Goal: Navigation & Orientation: Find specific page/section

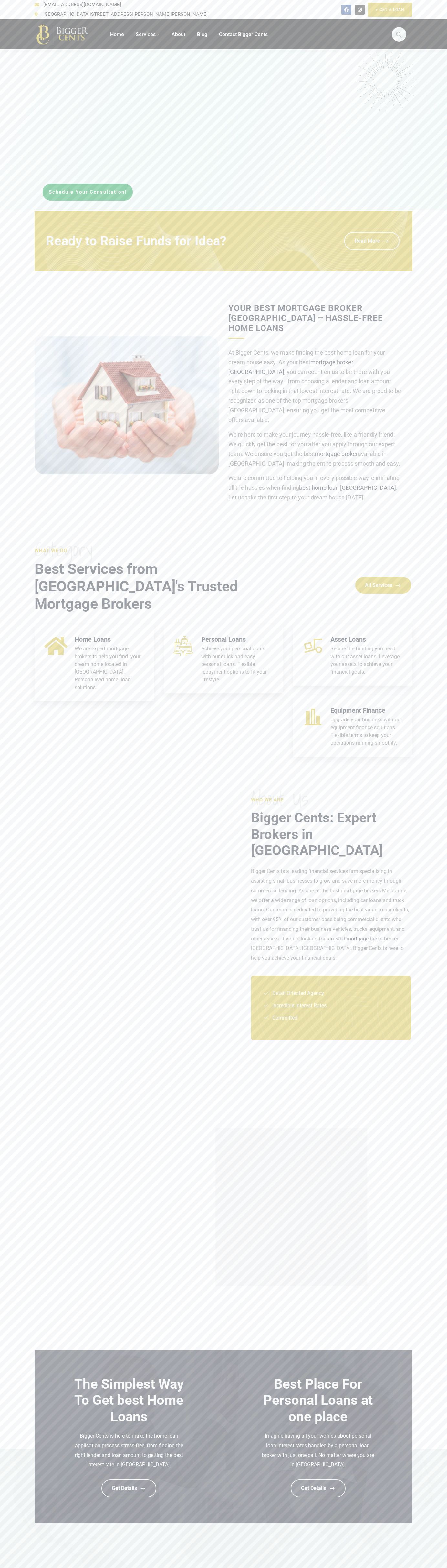
click at [349, 15] on div "Facebook Instagram" at bounding box center [352, 10] width 23 height 10
click at [423, 1560] on section at bounding box center [223, 1519] width 447 height 139
click at [33, 1568] on html "Home Services Car Loans [GEOGRAPHIC_DATA] Truck Loan [GEOGRAPHIC_DATA] Home Loa…" at bounding box center [223, 1290] width 447 height 2581
click at [24, 695] on section "What we do Category Best Services from Melbourne's Trusted Mortgage Brokers All…" at bounding box center [223, 656] width 447 height 220
